Goal: Task Accomplishment & Management: Manage account settings

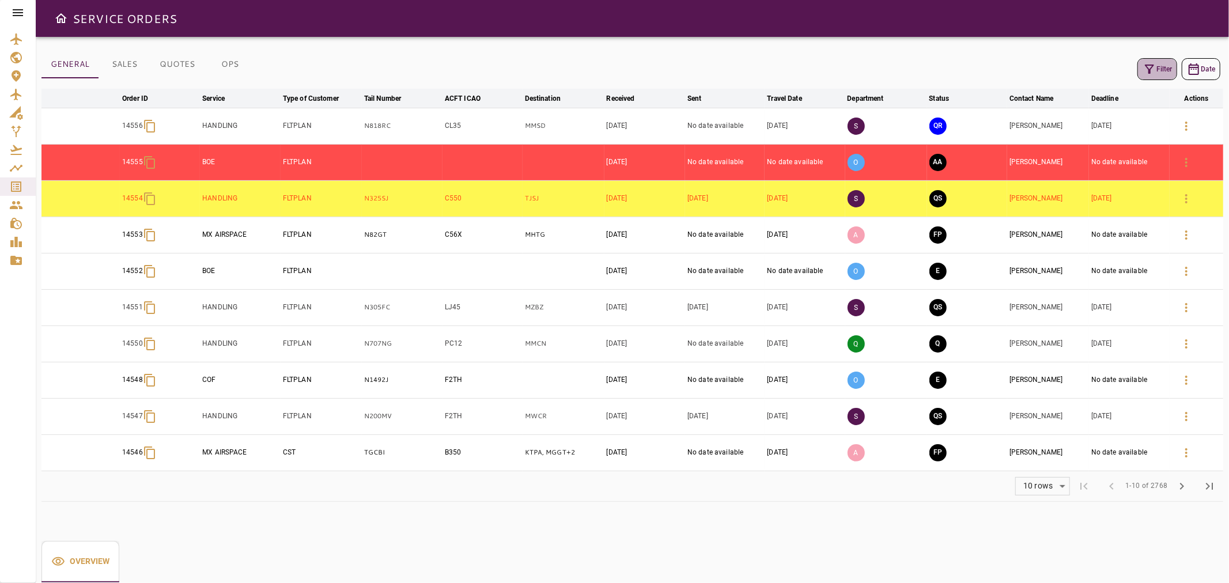
click at [1156, 75] on button "Filter" at bounding box center [1157, 69] width 40 height 22
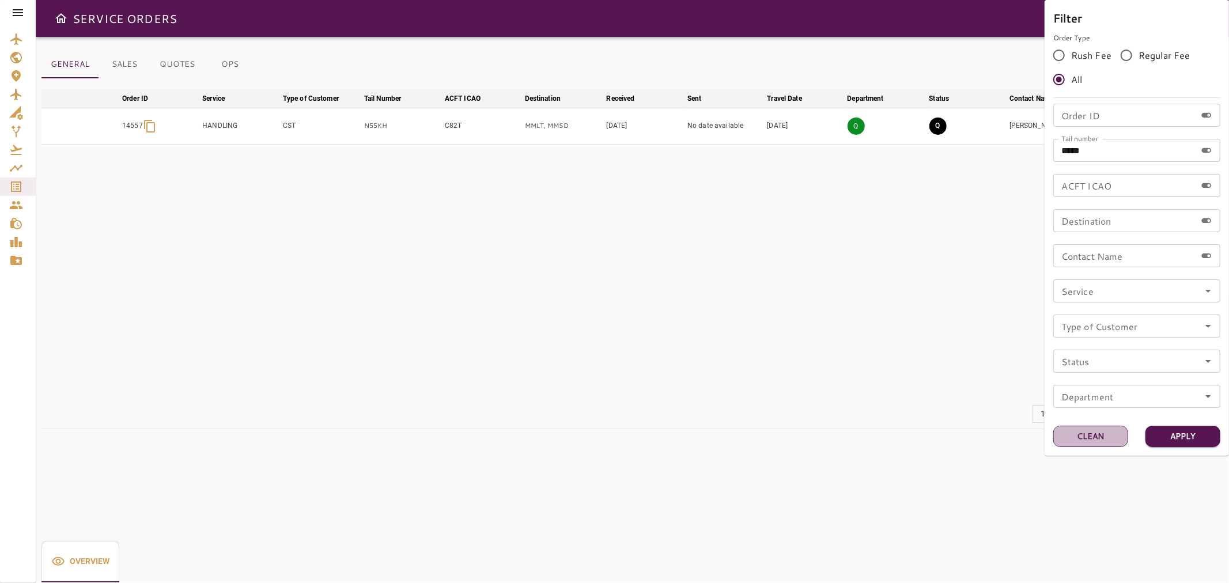
click at [1112, 430] on button "Clean" at bounding box center [1090, 436] width 75 height 21
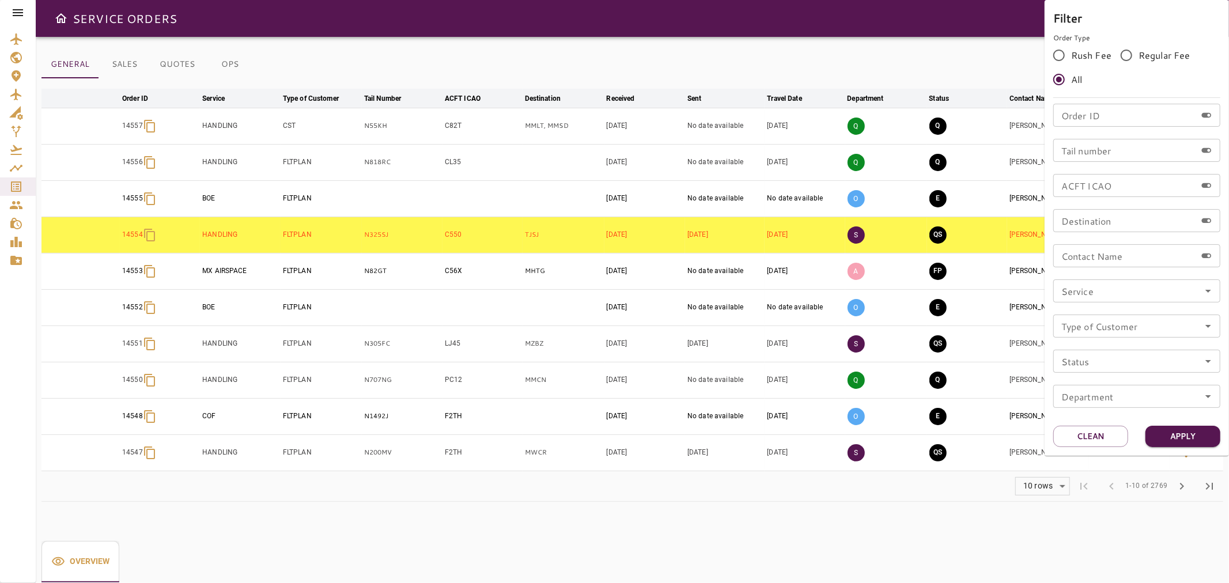
click at [968, 63] on div at bounding box center [614, 291] width 1229 height 583
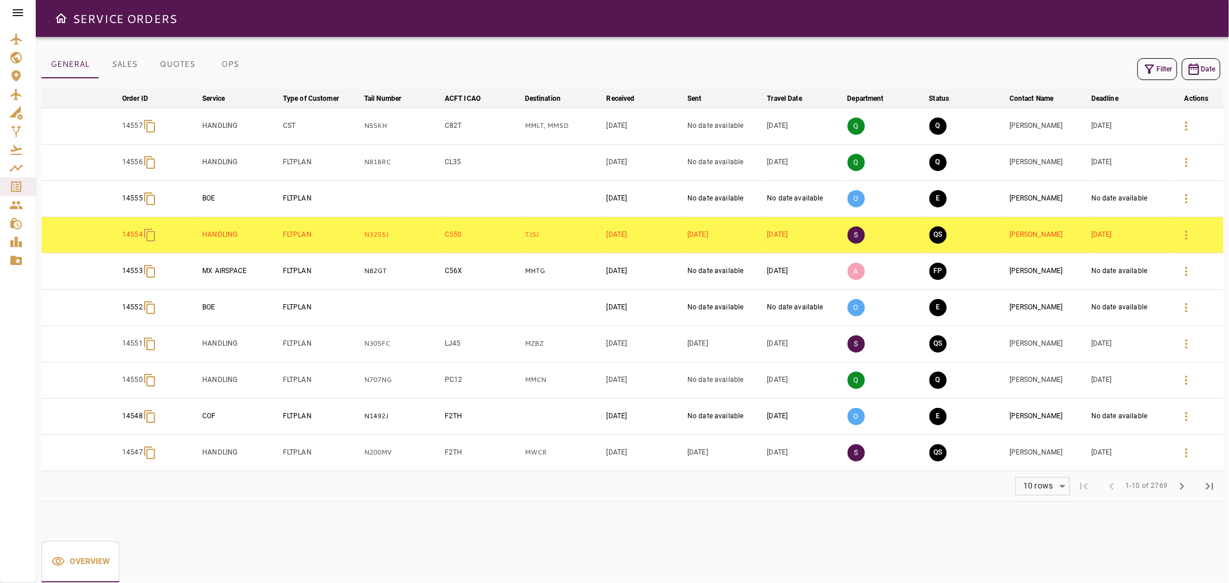
click at [1147, 67] on icon "button" at bounding box center [1149, 69] width 9 height 9
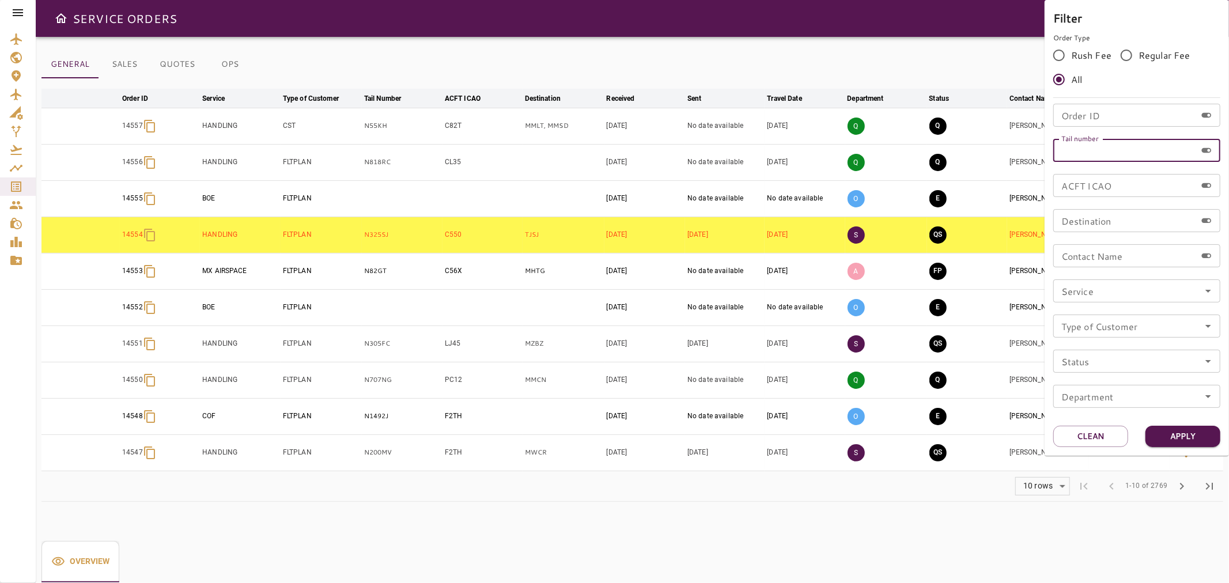
click at [1120, 149] on input "Tail number" at bounding box center [1124, 150] width 143 height 23
paste input "******"
type input "******"
click at [1175, 426] on button "Apply" at bounding box center [1182, 436] width 75 height 21
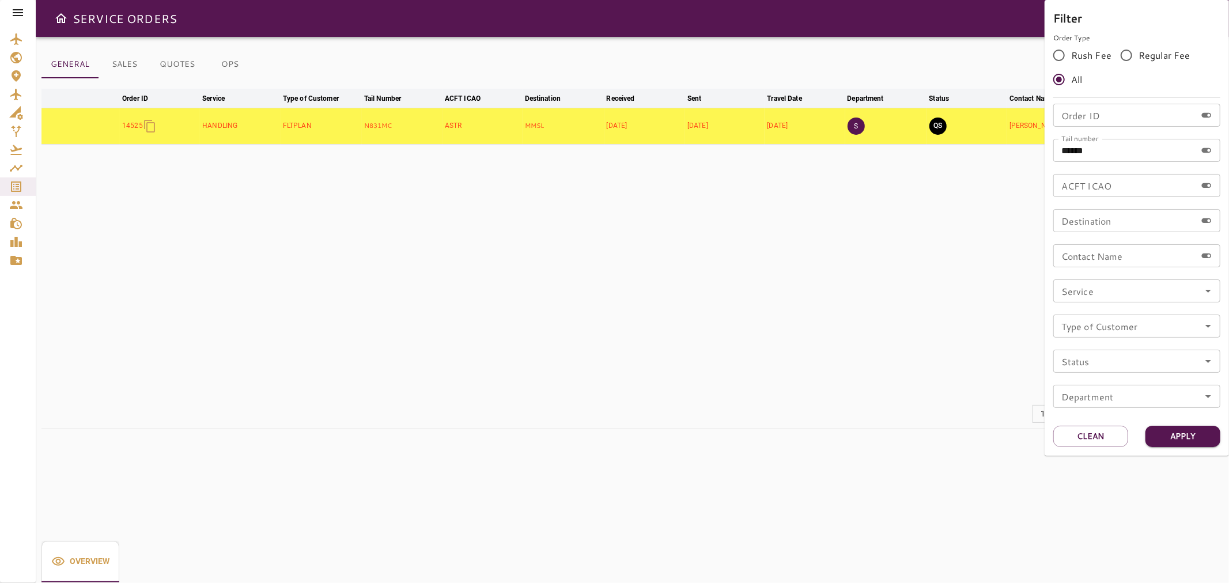
click at [860, 243] on div at bounding box center [614, 291] width 1229 height 583
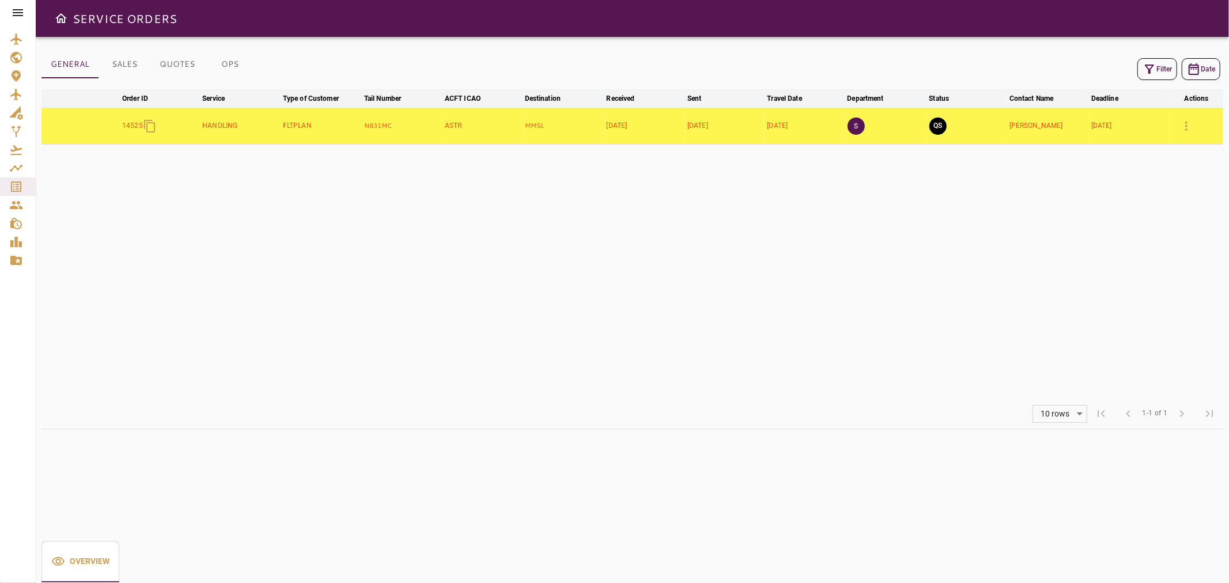
click at [1193, 129] on icon "button" at bounding box center [1186, 126] width 14 height 14
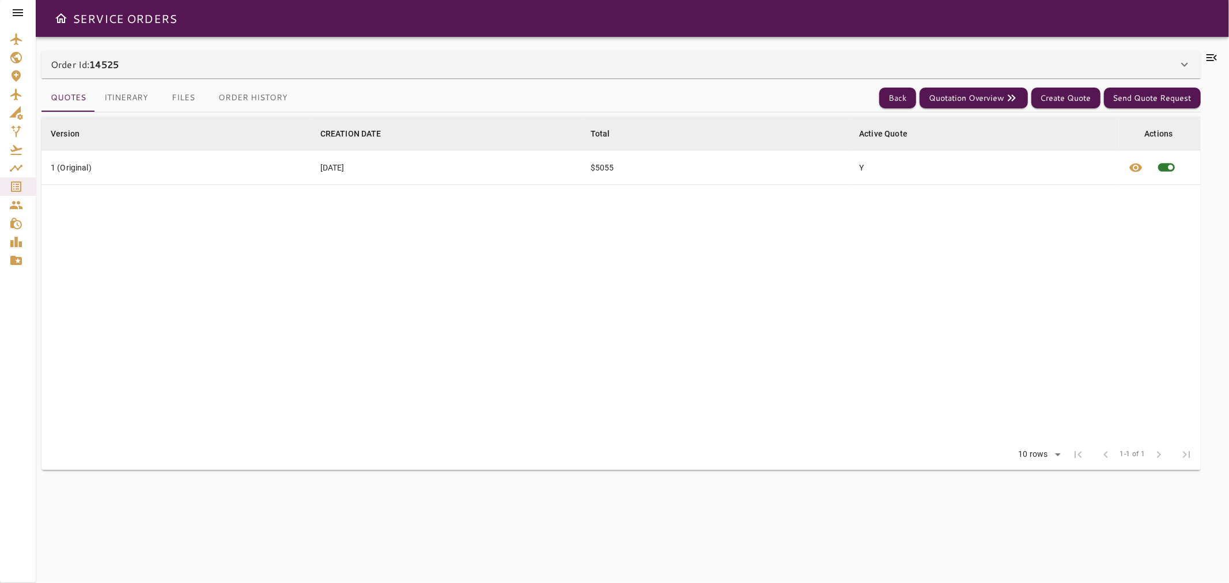
click at [121, 105] on button "Itinerary" at bounding box center [126, 98] width 62 height 28
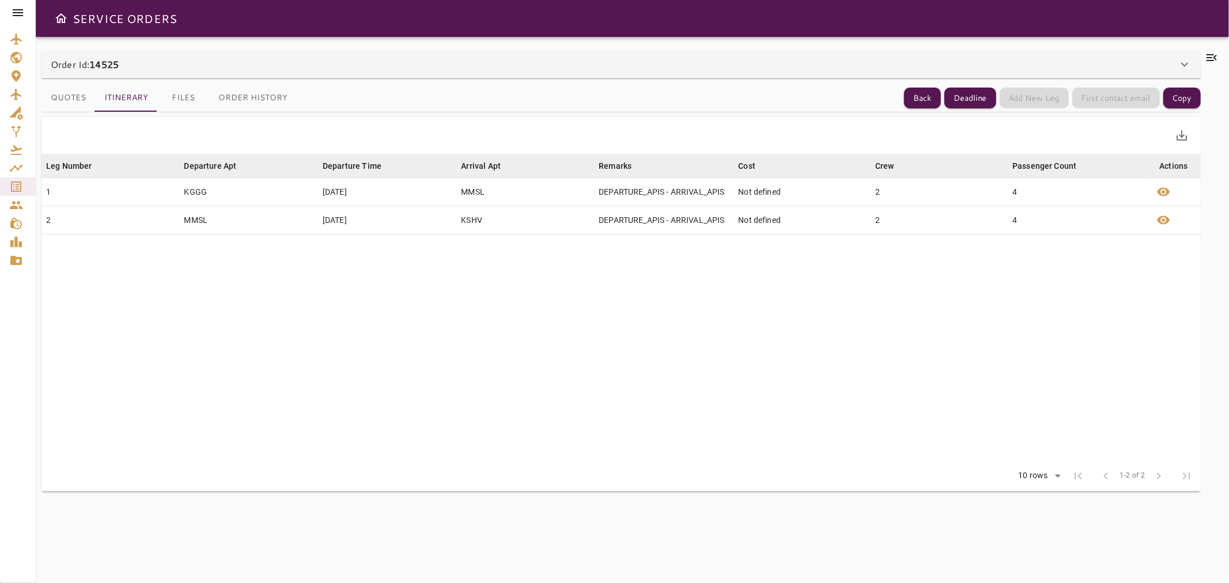
click at [193, 104] on button "Files" at bounding box center [183, 98] width 52 height 28
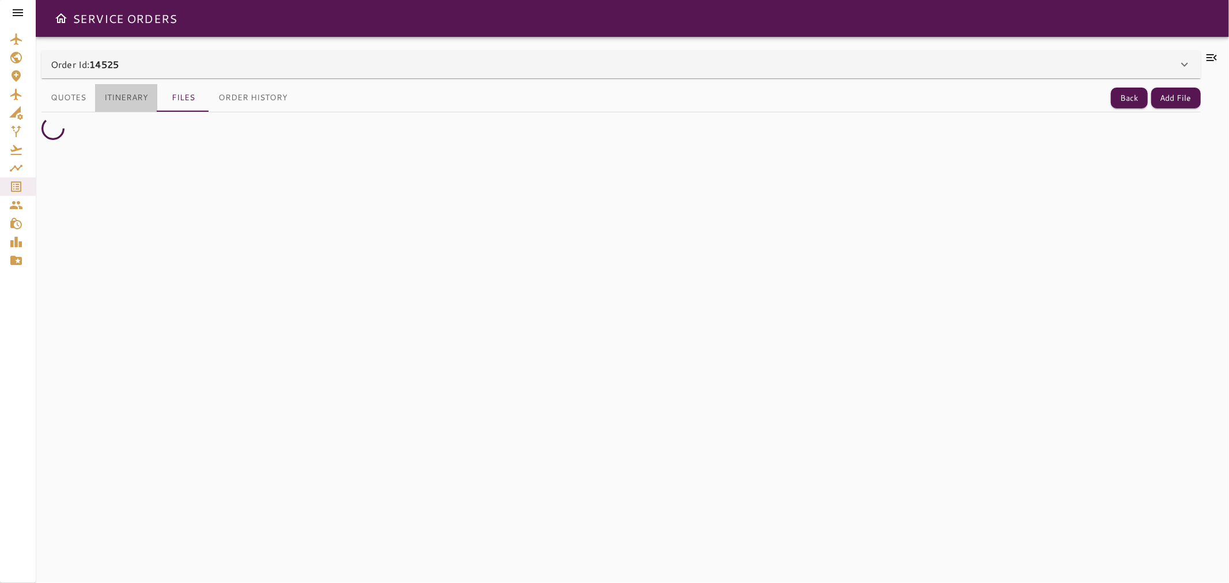
click at [123, 102] on button "Itinerary" at bounding box center [126, 98] width 62 height 28
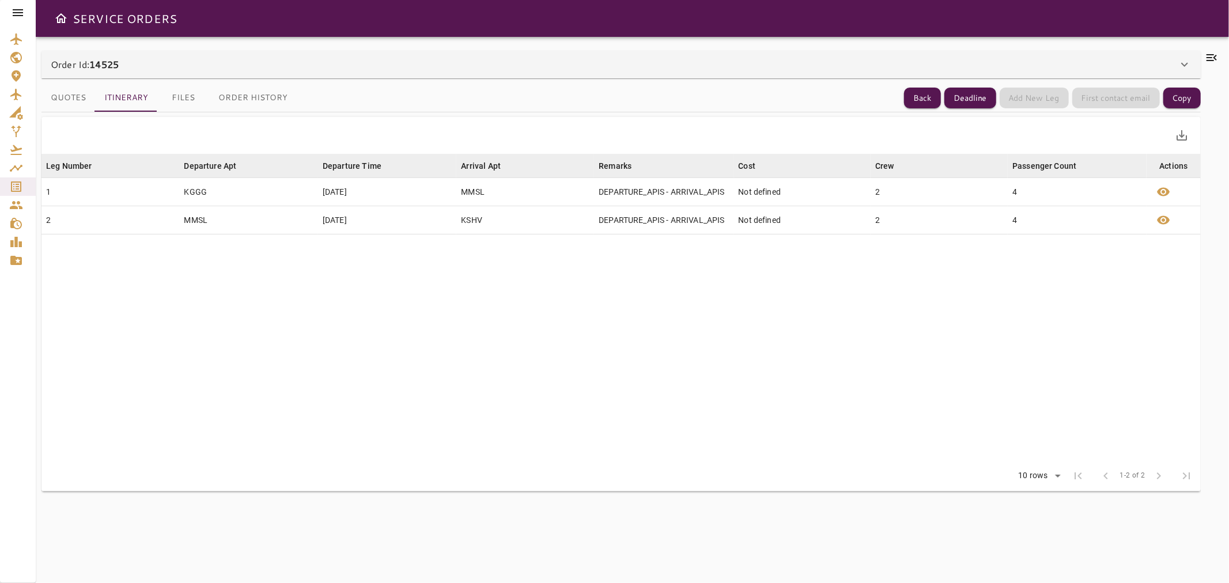
click at [1210, 60] on icon at bounding box center [1211, 57] width 10 height 7
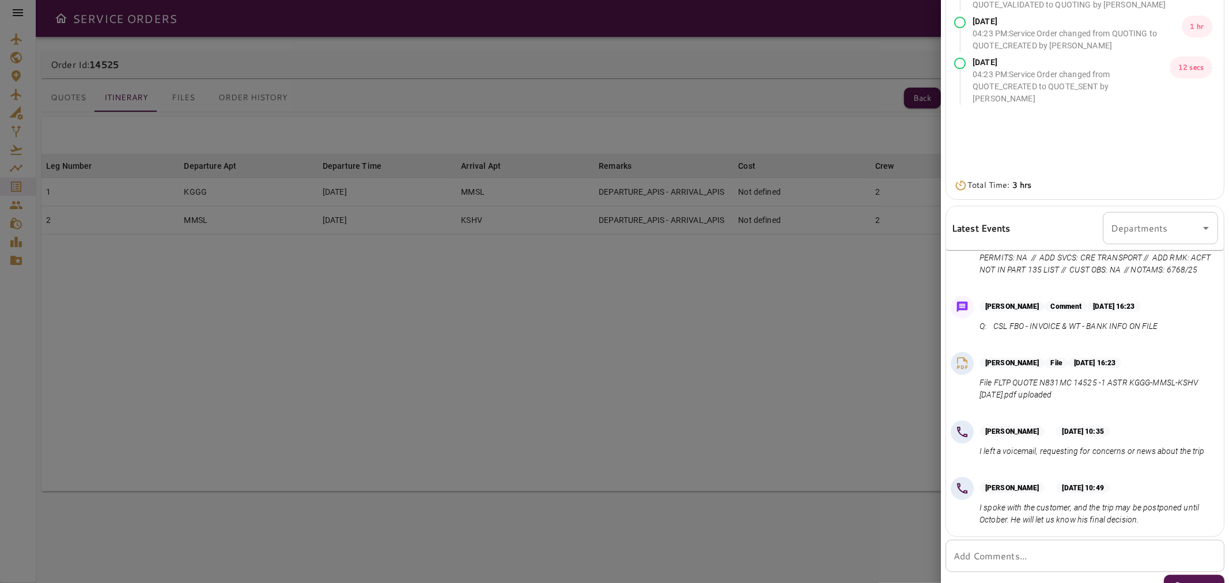
scroll to position [154, 0]
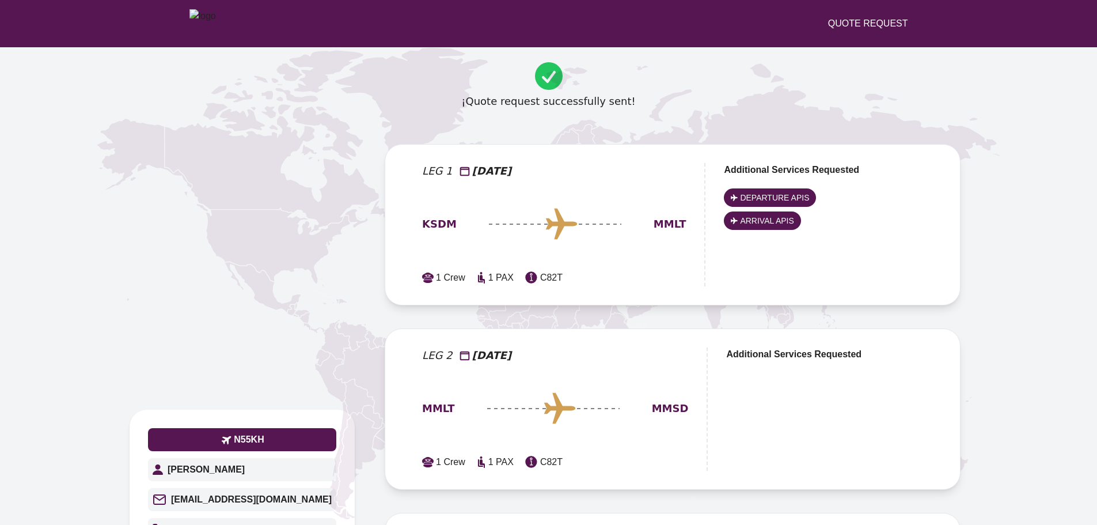
scroll to position [357, 0]
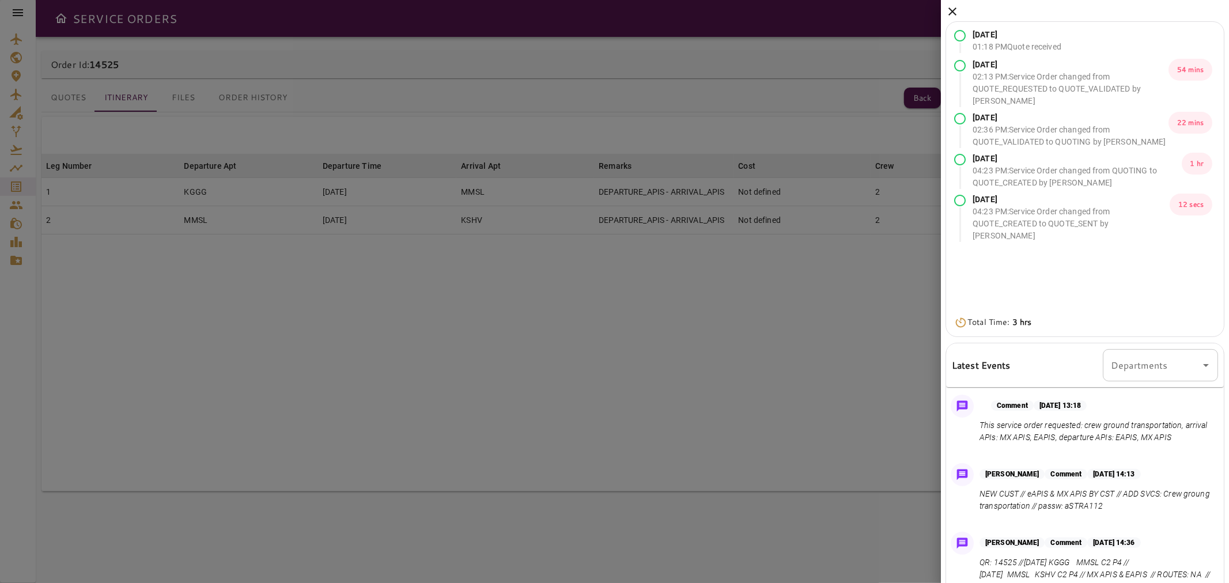
click at [953, 6] on icon at bounding box center [952, 12] width 14 height 14
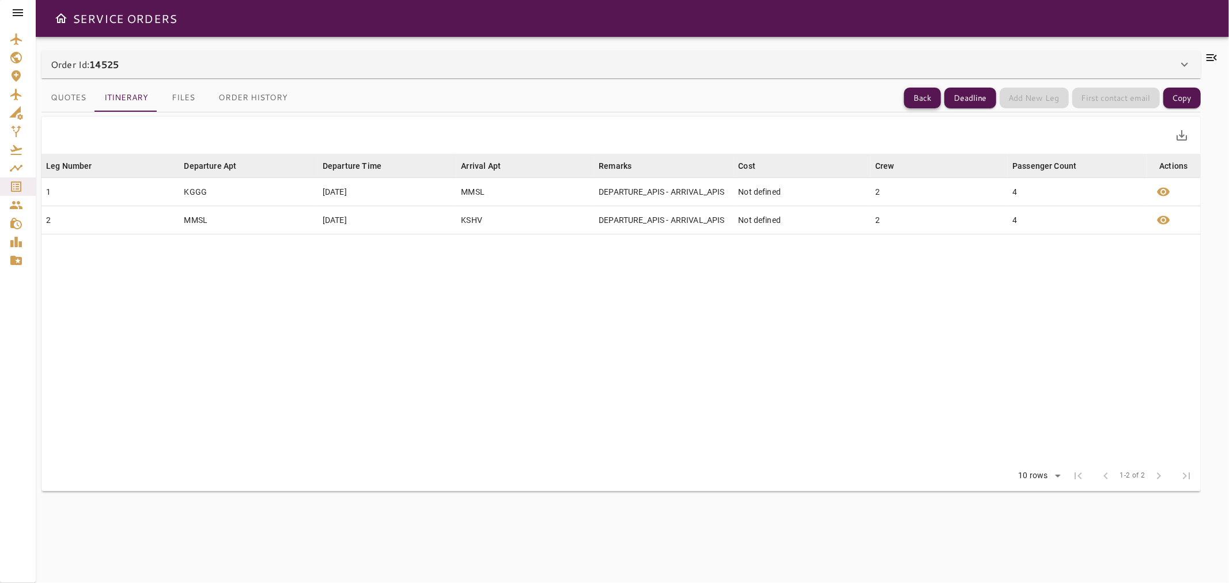
click at [922, 99] on button "Back" at bounding box center [922, 98] width 37 height 21
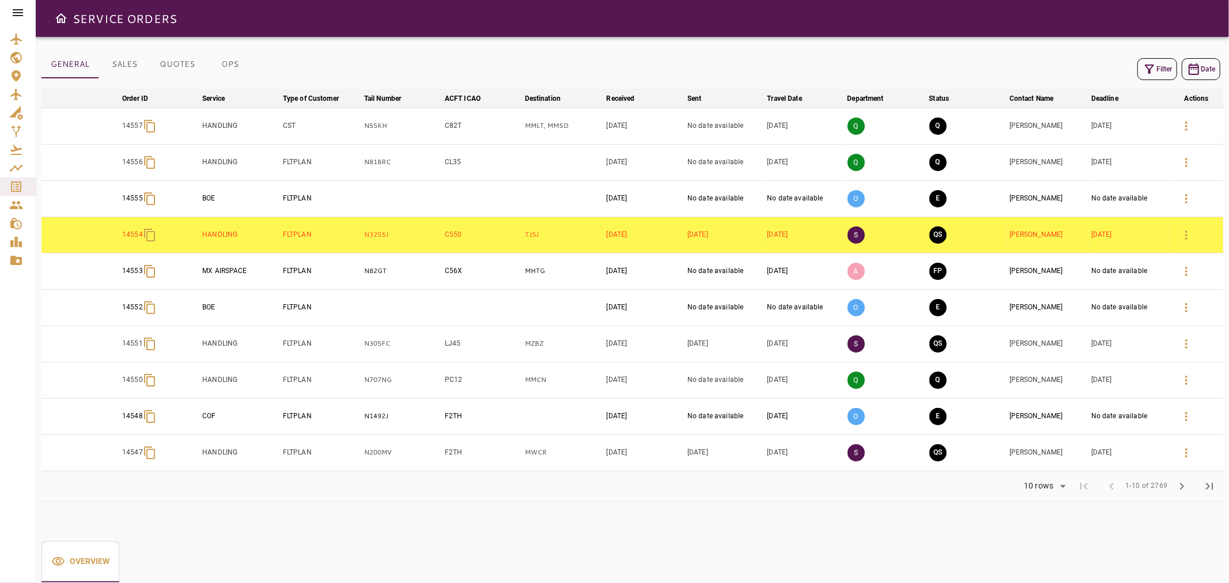
click at [1145, 82] on div "Filter Date" at bounding box center [631, 69] width 1181 height 28
click at [1141, 71] on button "Filter" at bounding box center [1157, 69] width 40 height 22
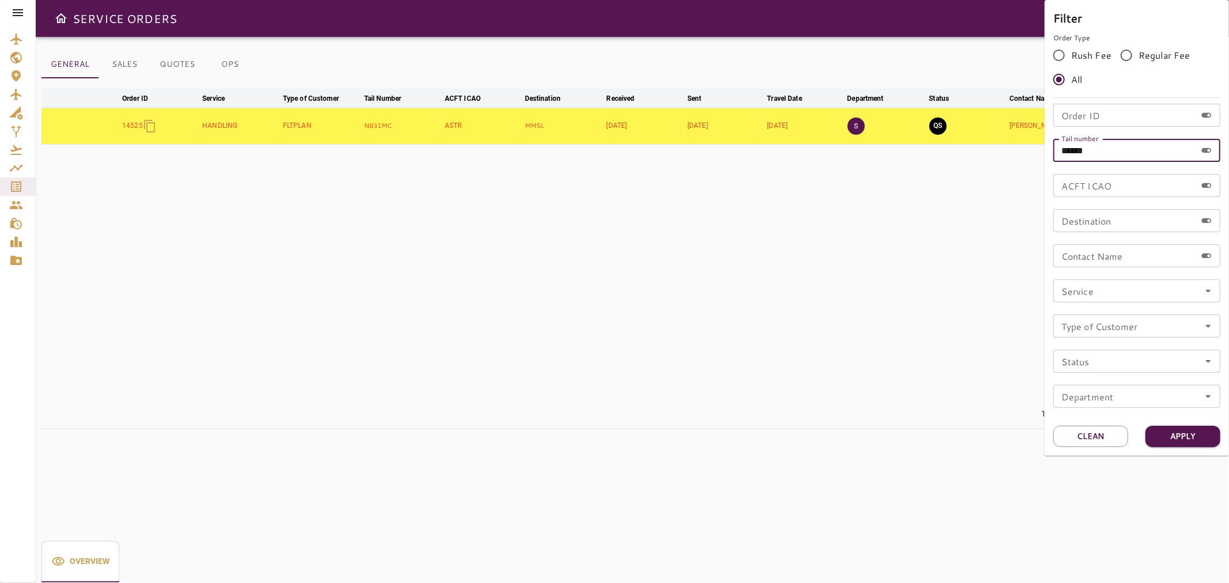
drag, startPoint x: 1087, startPoint y: 149, endPoint x: 1025, endPoint y: 157, distance: 62.2
click at [1025, 157] on div "Filter Order Type Rush Fee Regular Fee All Order ID Order ID Tail number ******…" at bounding box center [614, 291] width 1229 height 583
paste input "text"
type input "******"
click at [1184, 434] on button "Apply" at bounding box center [1182, 436] width 75 height 21
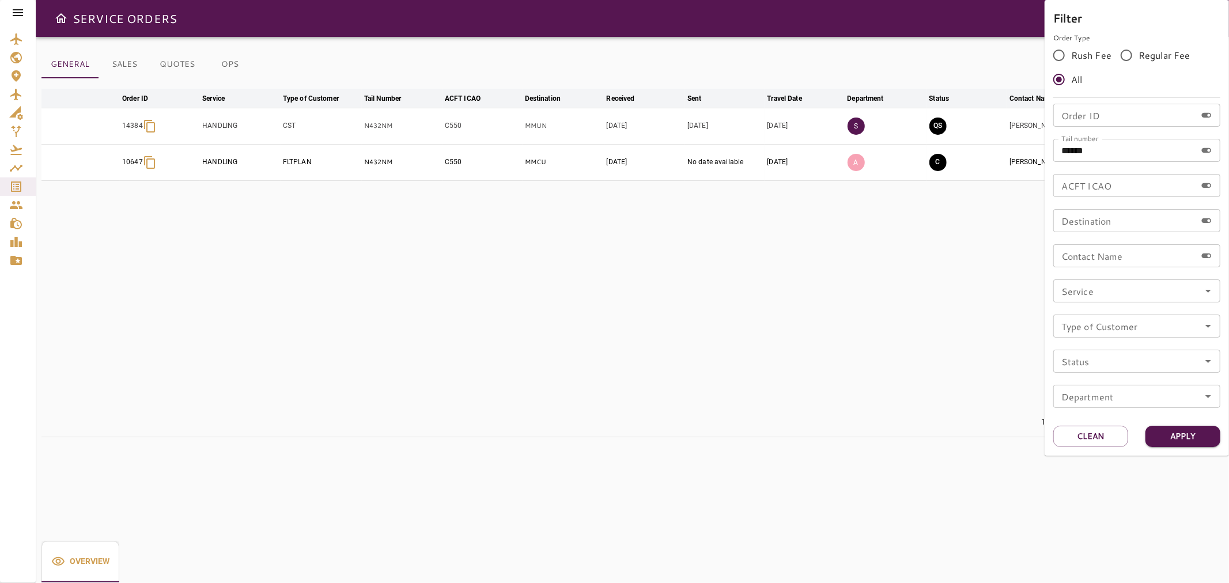
click at [998, 370] on div at bounding box center [614, 291] width 1229 height 583
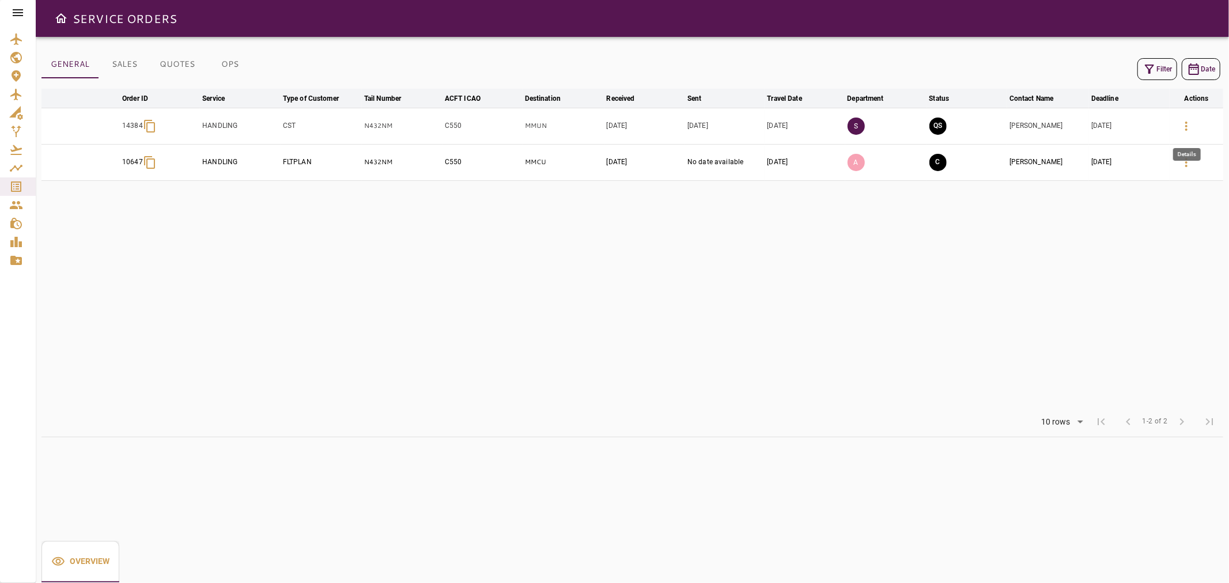
click at [1189, 127] on icon "button" at bounding box center [1186, 126] width 14 height 14
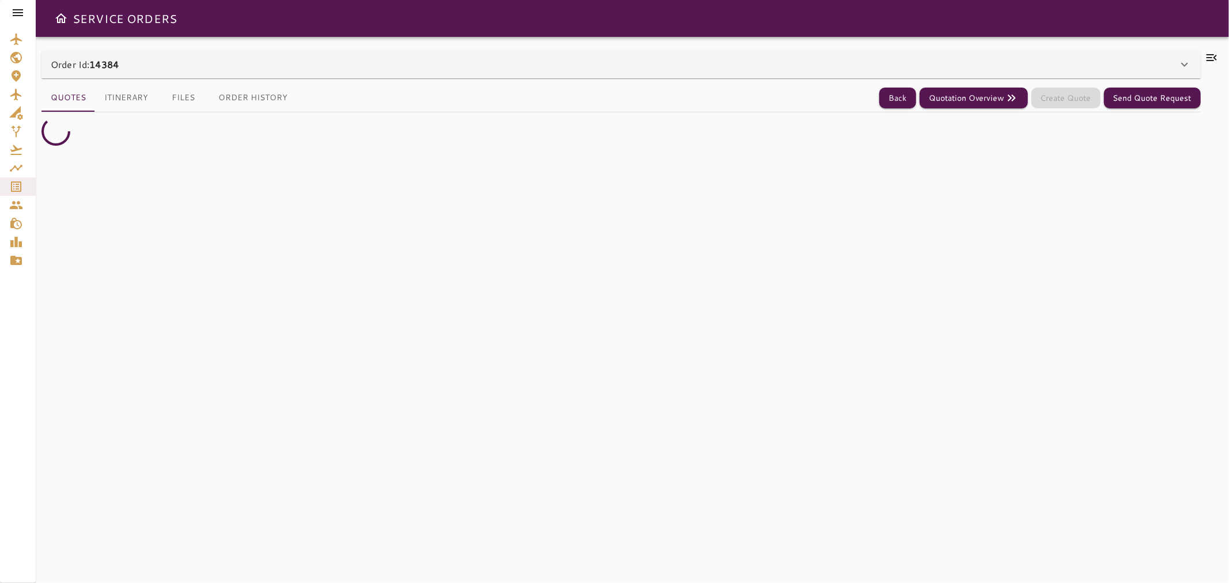
click at [1210, 58] on icon at bounding box center [1211, 57] width 10 height 7
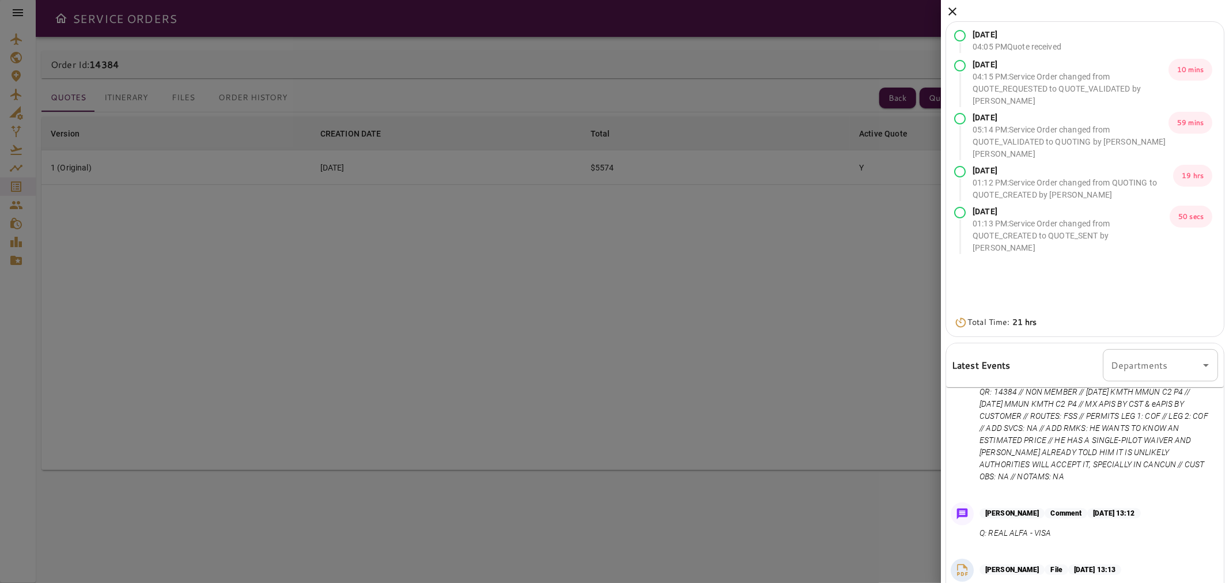
click at [953, 9] on icon at bounding box center [952, 12] width 14 height 14
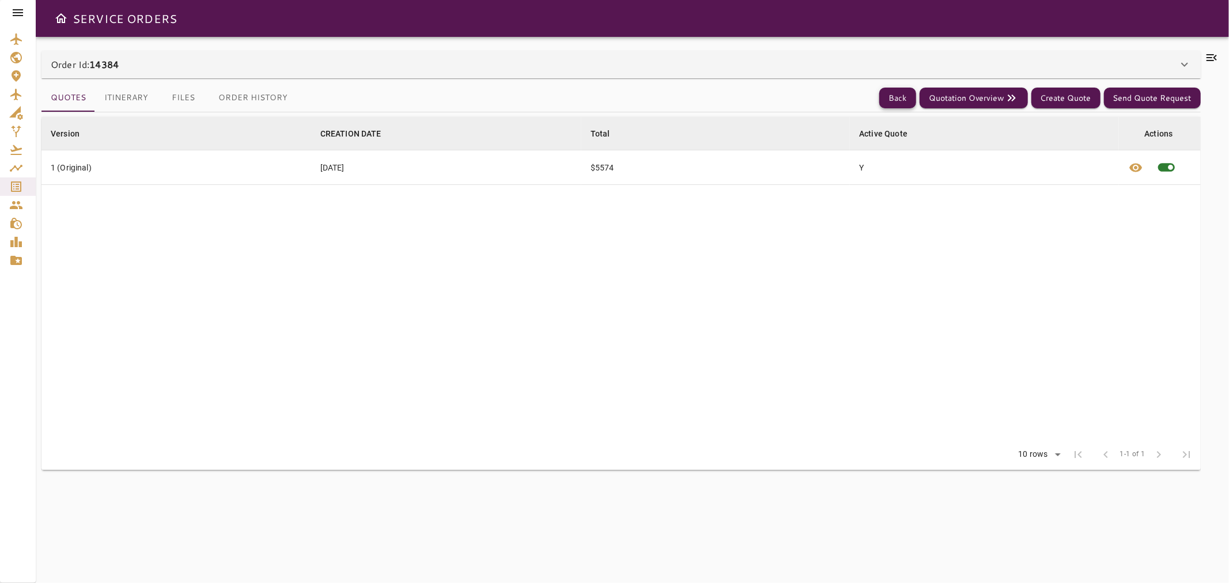
click at [906, 103] on button "Back" at bounding box center [897, 98] width 37 height 21
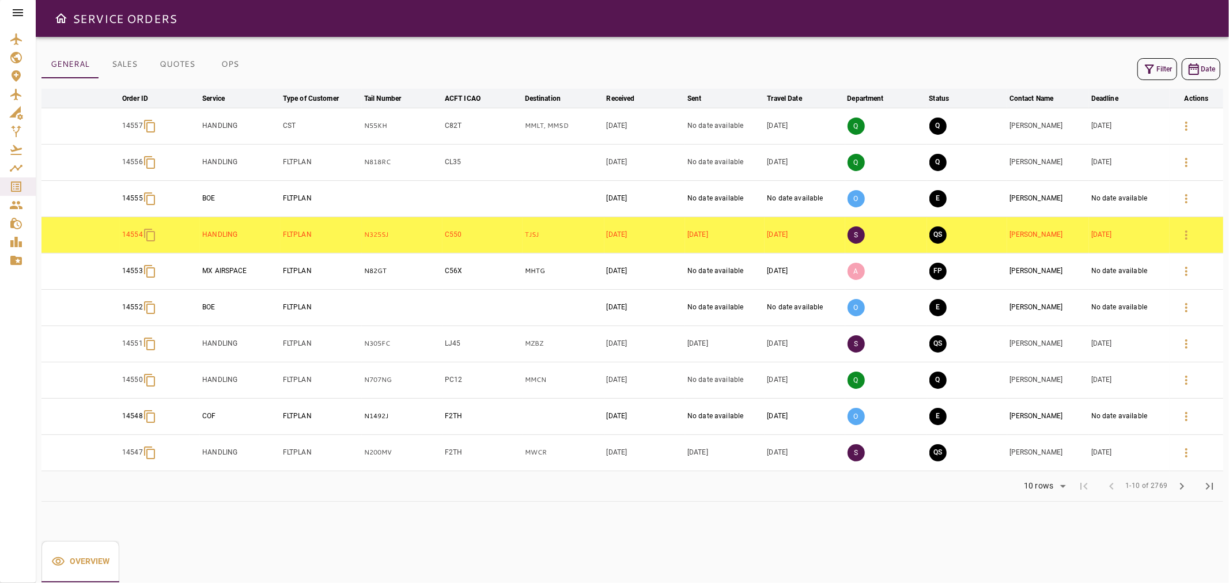
click at [1151, 67] on icon "button" at bounding box center [1149, 69] width 14 height 14
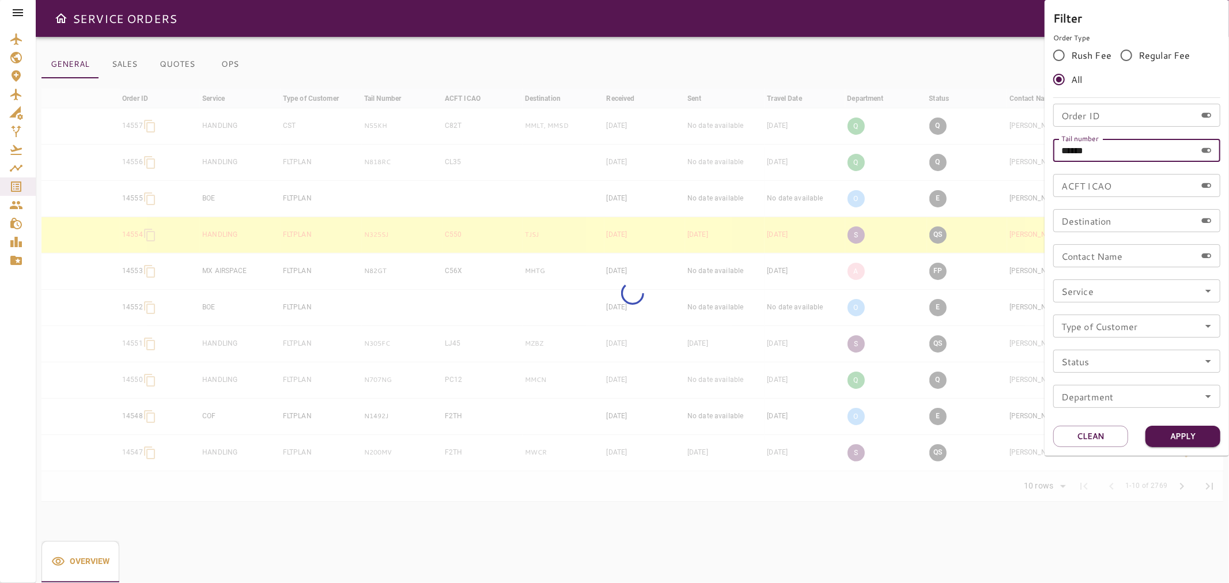
drag, startPoint x: 1075, startPoint y: 150, endPoint x: 1002, endPoint y: 153, distance: 73.2
click at [1002, 153] on div "Filter Order Type Rush Fee Regular Fee All Order ID Order ID Tail number ******…" at bounding box center [614, 291] width 1229 height 583
paste input "text"
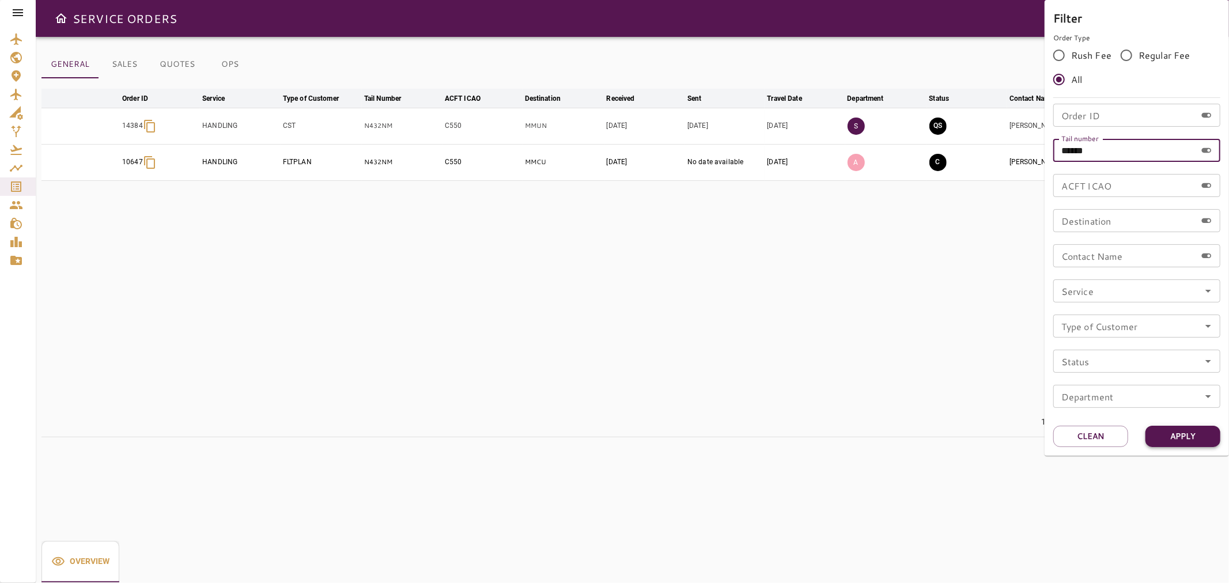
type input "******"
click at [1214, 442] on button "Apply" at bounding box center [1182, 436] width 75 height 21
click at [906, 344] on div at bounding box center [614, 291] width 1229 height 583
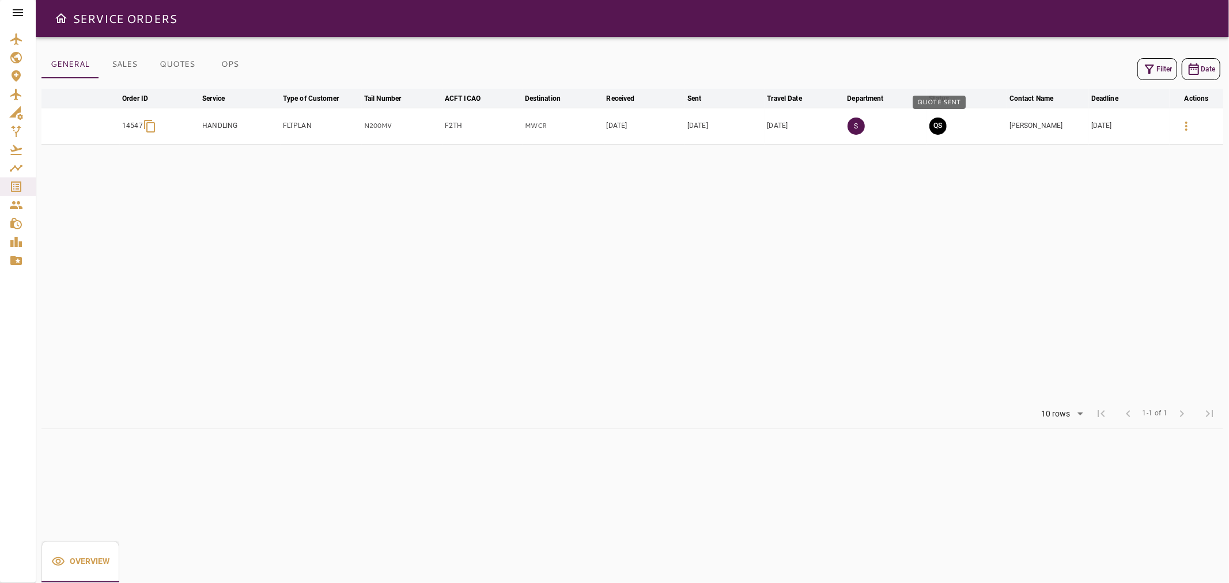
click at [940, 127] on button "QS" at bounding box center [937, 126] width 17 height 17
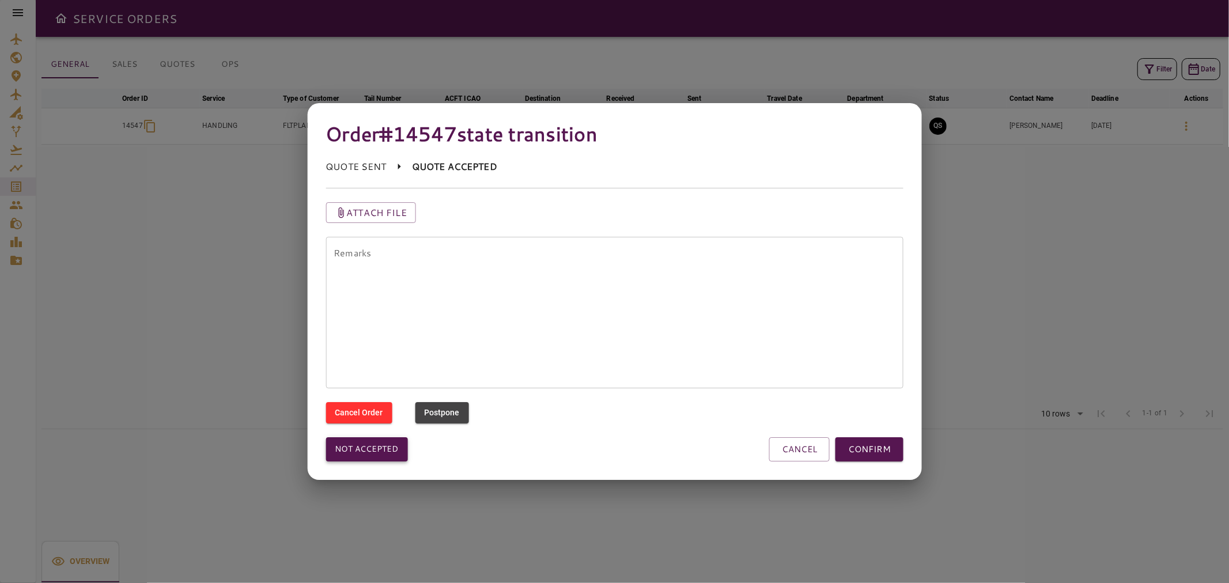
click at [394, 453] on button "Not accepted" at bounding box center [366, 449] width 82 height 24
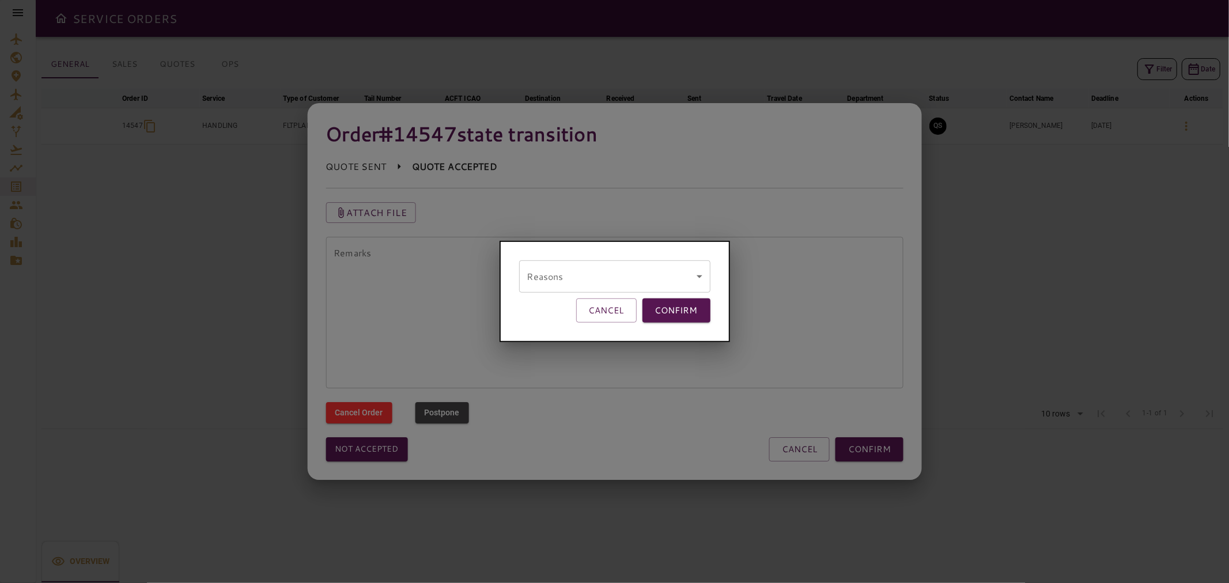
click at [616, 269] on body "SERVICE ORDERS GENERAL SALES QUOTES OPS Filter Date arrow_downward Order ID arr…" at bounding box center [614, 291] width 1229 height 583
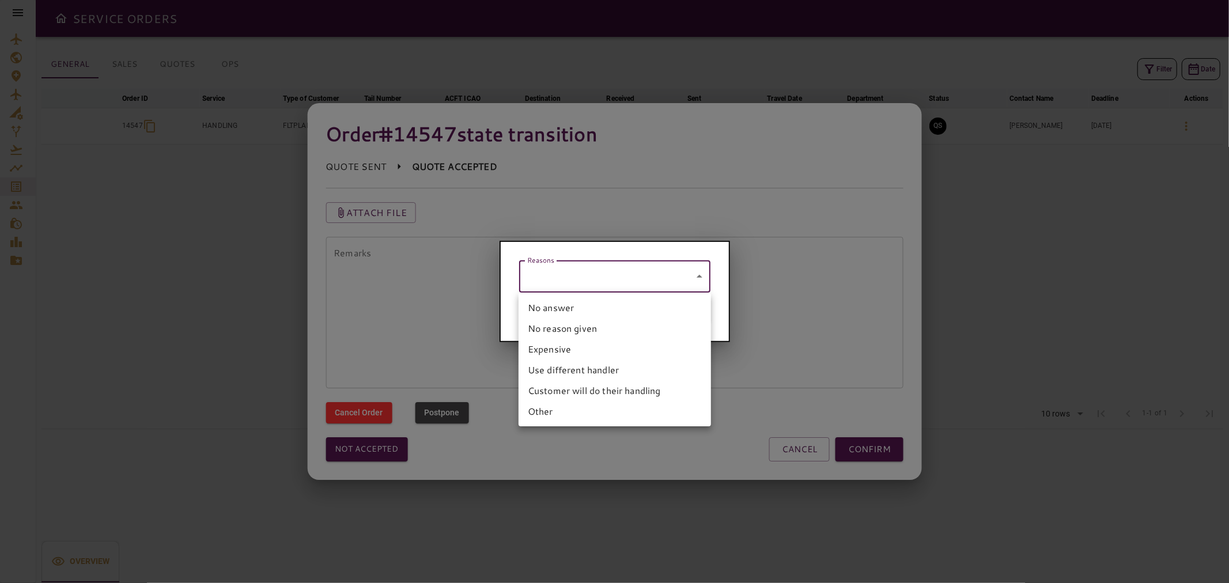
click at [628, 384] on li "Customer will do their handling" at bounding box center [614, 390] width 192 height 21
click at [663, 278] on body "SERVICE ORDERS GENERAL SALES QUOTES OPS Filter Date arrow_downward Order ID arr…" at bounding box center [614, 291] width 1229 height 583
click at [669, 362] on li "Use different handler" at bounding box center [614, 369] width 192 height 21
type input "**********"
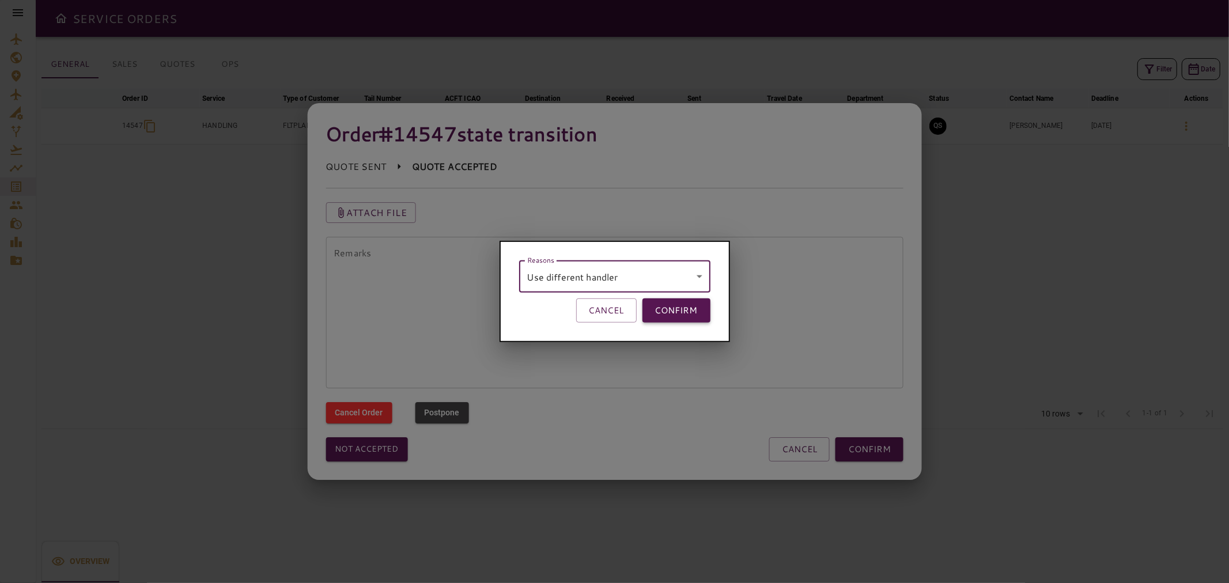
click at [670, 312] on button "CONFIRM" at bounding box center [676, 310] width 68 height 24
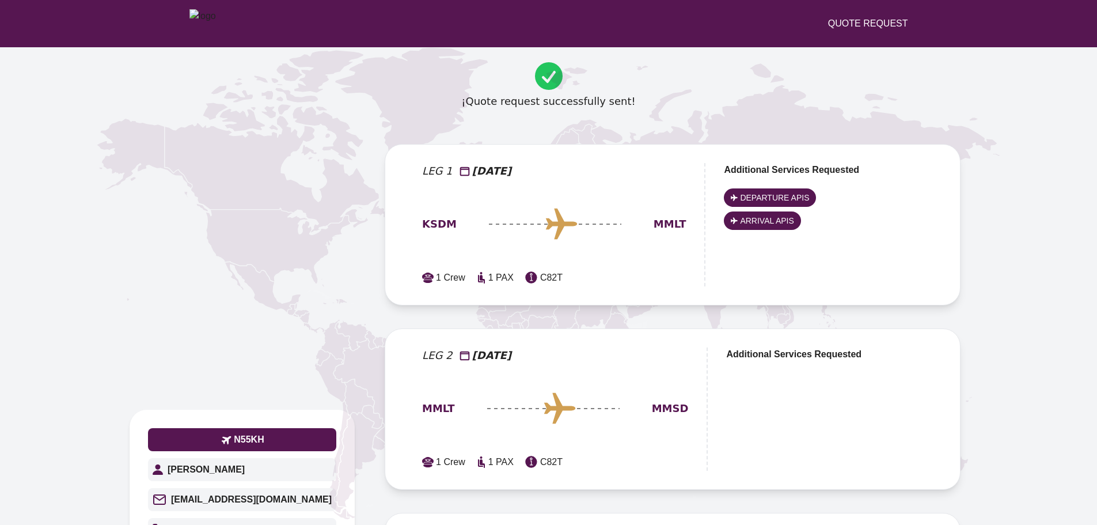
scroll to position [357, 0]
